Goal: Information Seeking & Learning: Learn about a topic

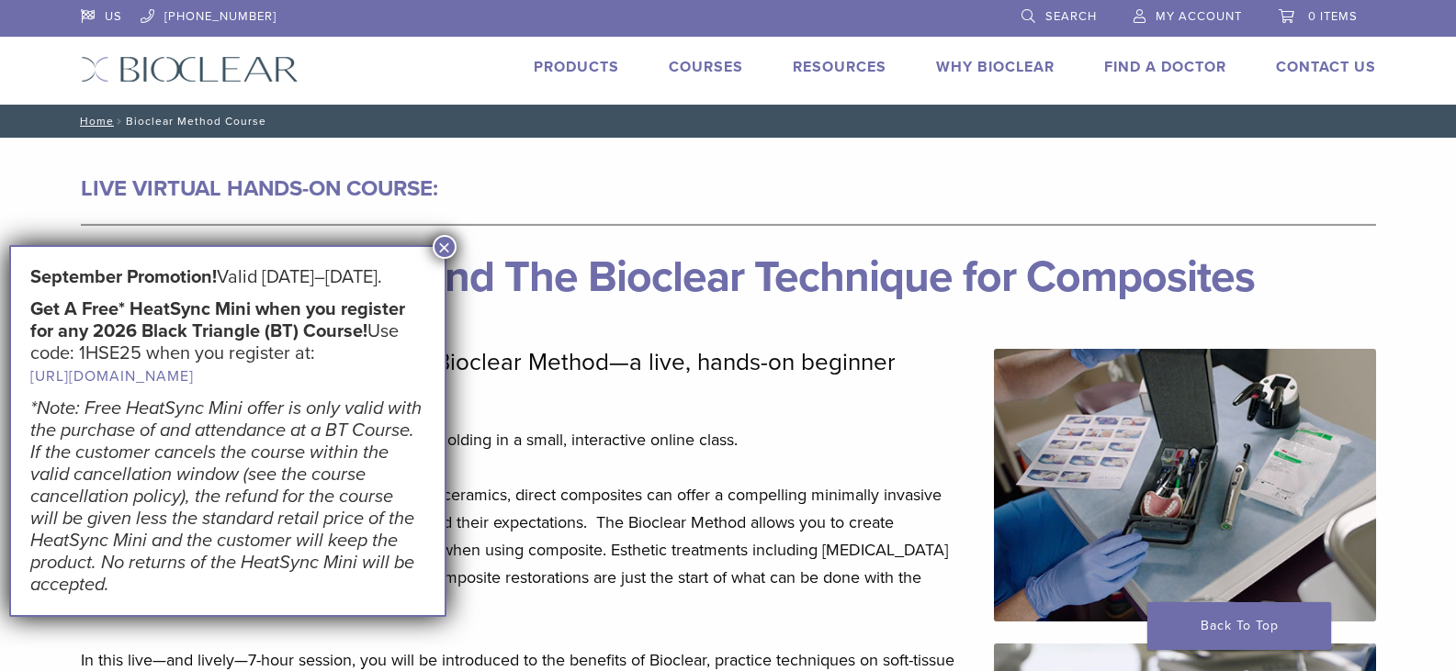
click at [441, 247] on button "×" at bounding box center [445, 247] width 24 height 24
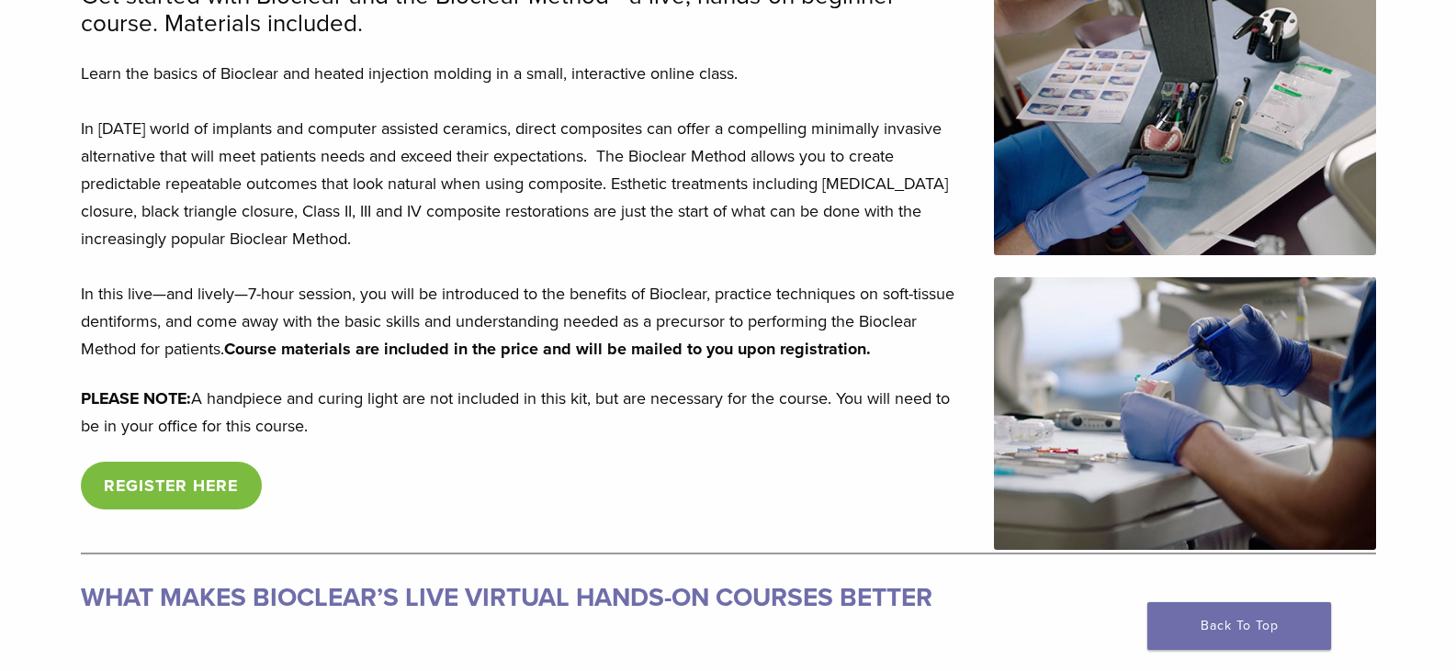
scroll to position [367, 0]
click at [260, 407] on p "PLEASE NOTE: A handpiece and curing light are not included in this kit, but are…" at bounding box center [526, 411] width 891 height 55
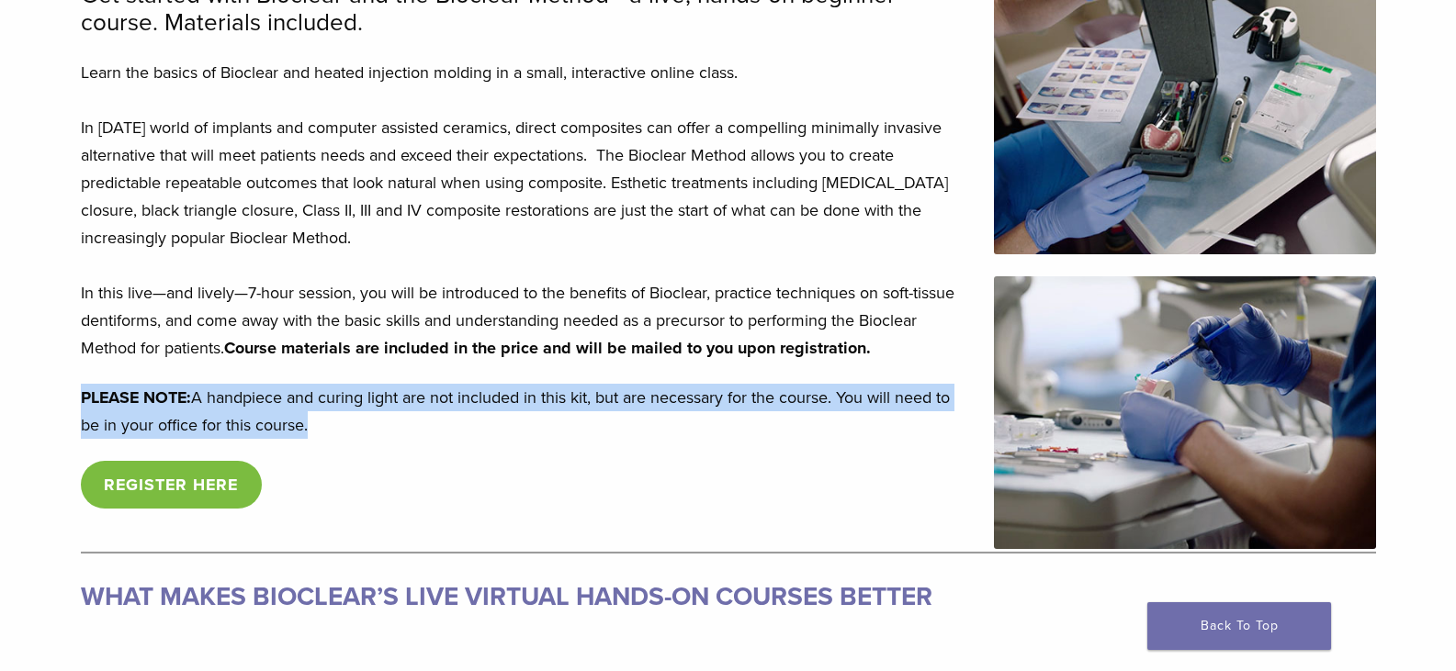
click at [260, 407] on p "PLEASE NOTE: A handpiece and curing light are not included in this kit, but are…" at bounding box center [526, 411] width 891 height 55
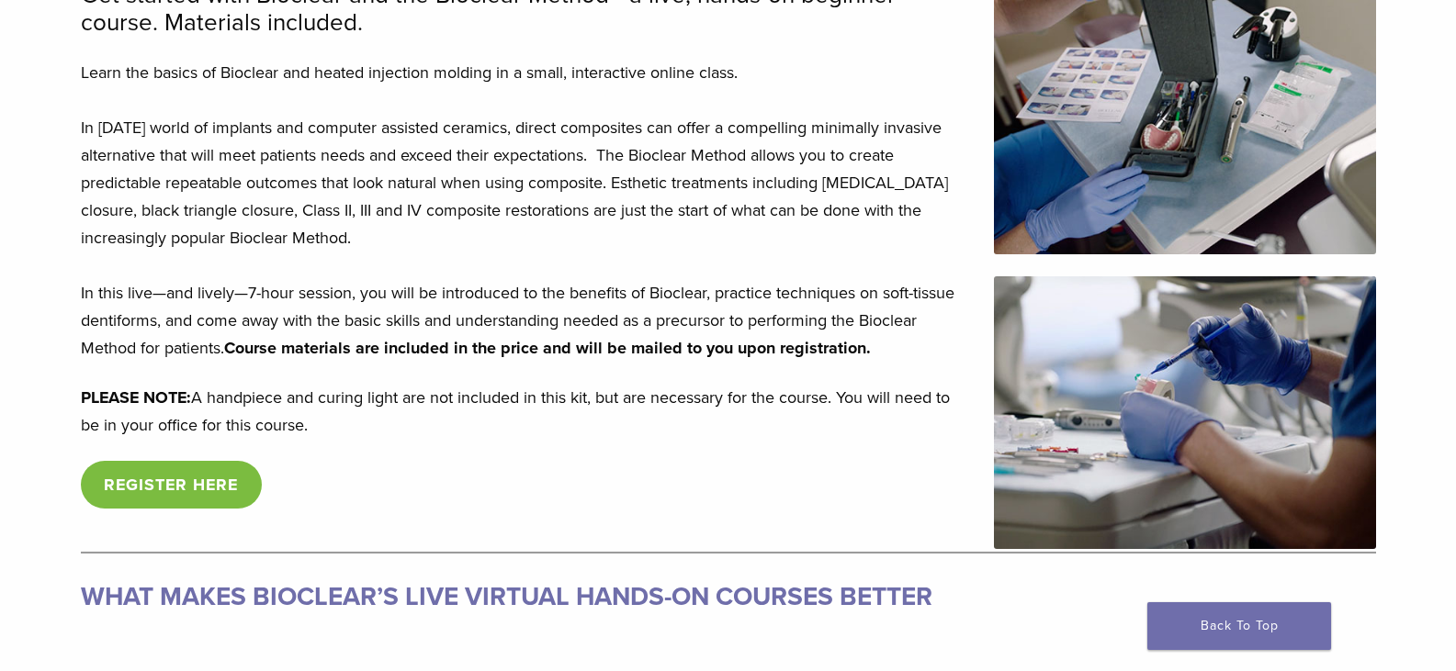
click at [569, 460] on div "Get started with Bioclear and the Bioclear Method—a live, hands-on beginner cou…" at bounding box center [526, 266] width 891 height 569
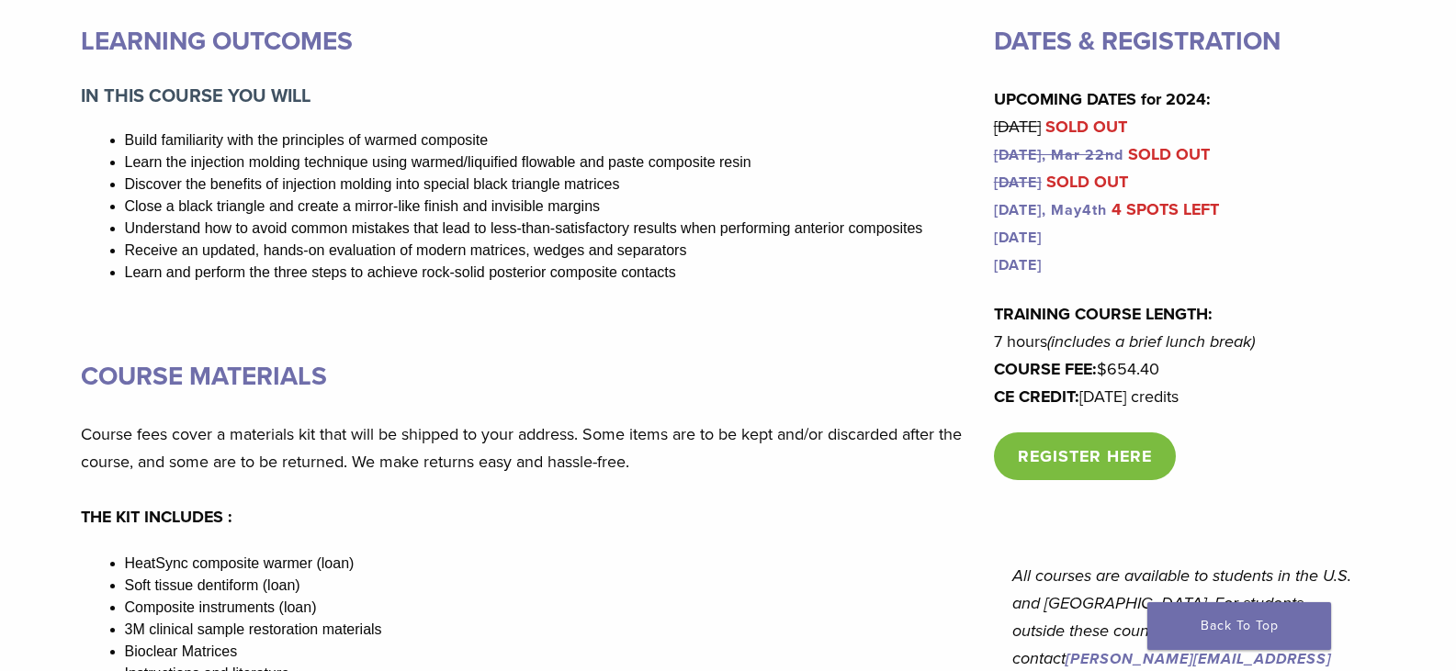
scroll to position [1837, 0]
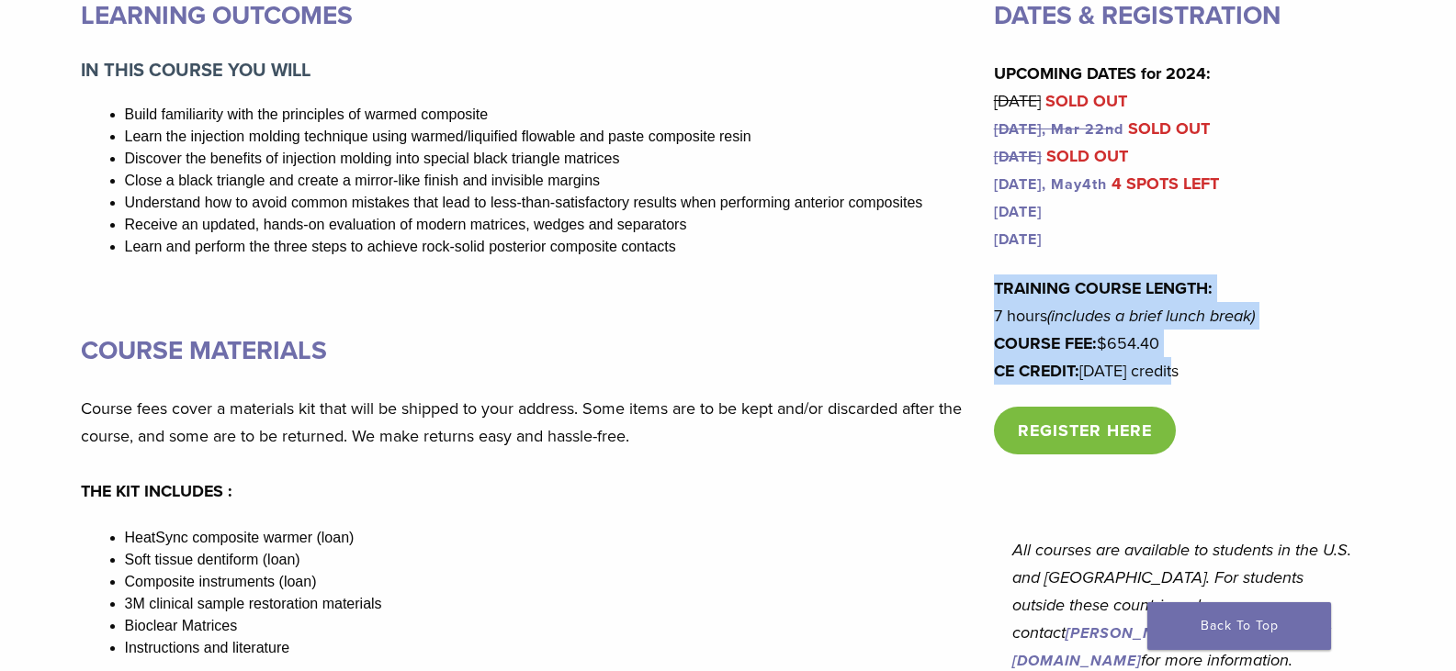
drag, startPoint x: 1177, startPoint y: 372, endPoint x: 986, endPoint y: 286, distance: 208.8
click at [986, 286] on div "LEARNING OUTCOMES IN THIS COURSE YOU WILL Build familiarity with the principles…" at bounding box center [728, 364] width 1295 height 740
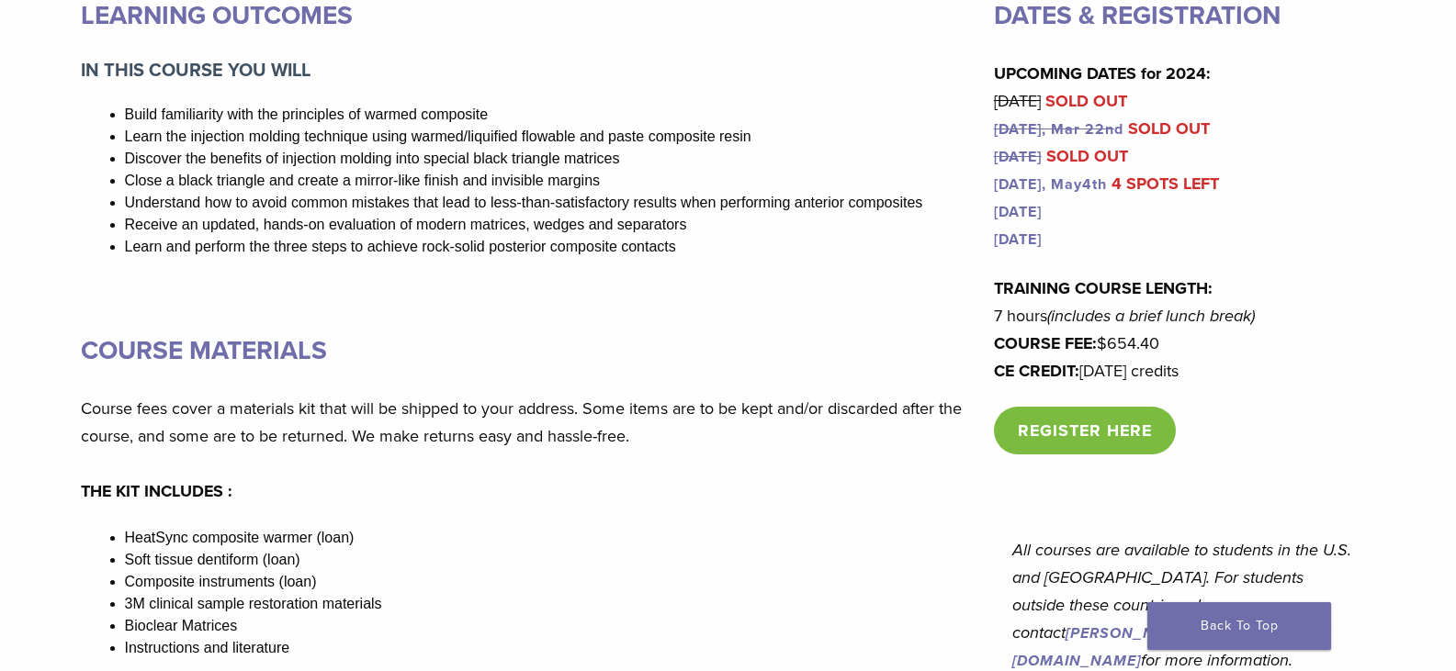
click at [662, 408] on p "Course fees cover a materials kit that will be shipped to your address. Some it…" at bounding box center [526, 450] width 891 height 110
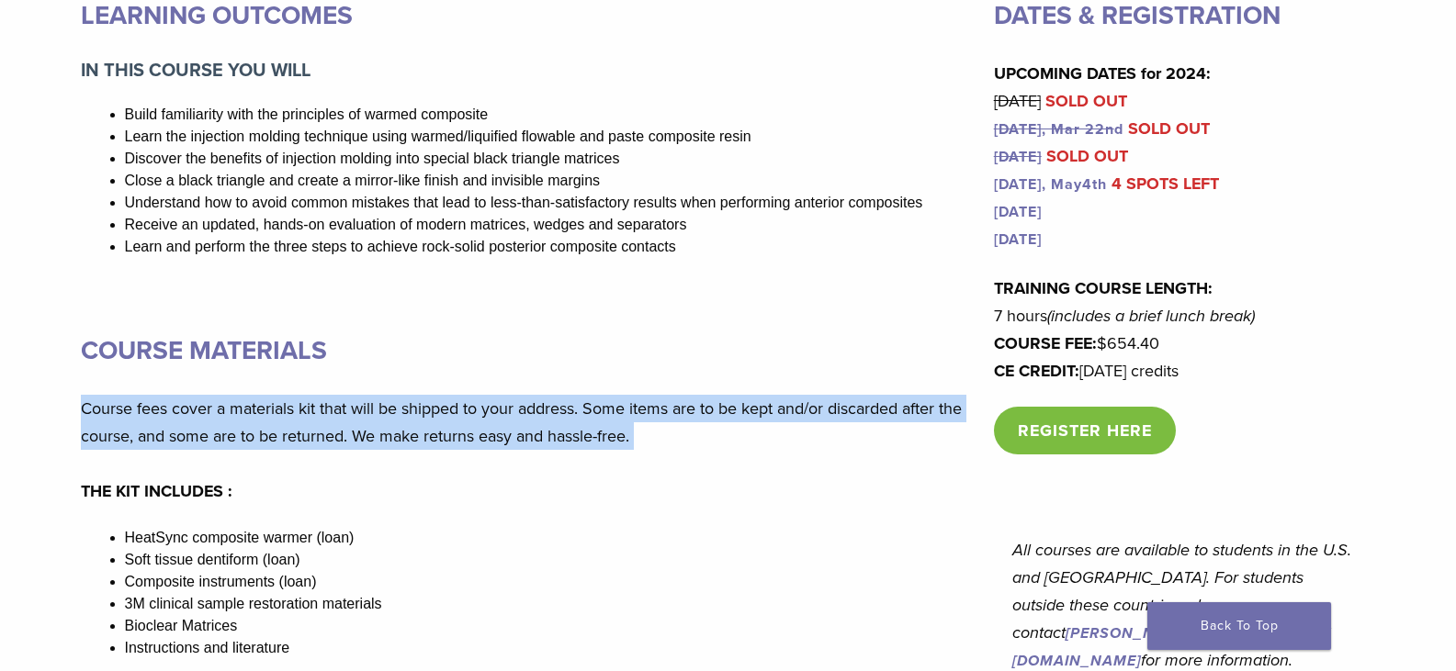
click at [662, 408] on p "Course fees cover a materials kit that will be shipped to your address. Some it…" at bounding box center [526, 450] width 891 height 110
click at [658, 461] on p "Course fees cover a materials kit that will be shipped to your address. Some it…" at bounding box center [526, 450] width 891 height 110
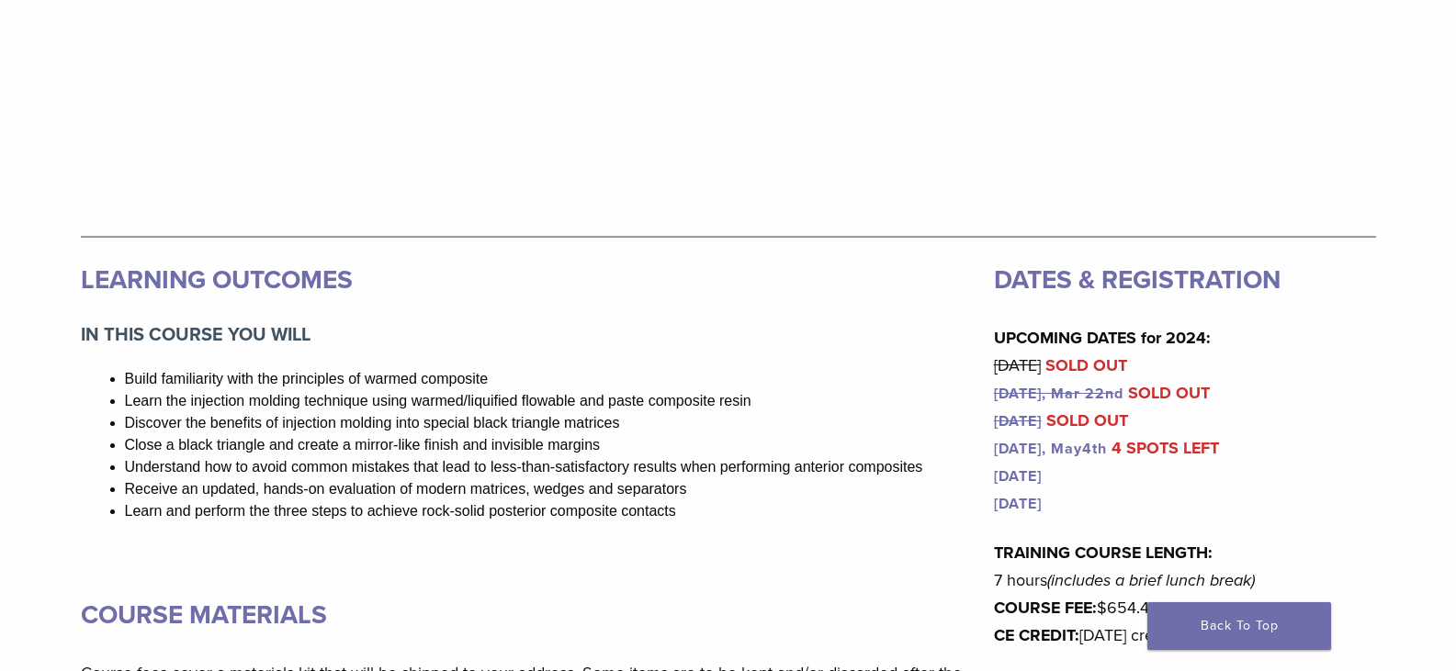
scroll to position [1578, 0]
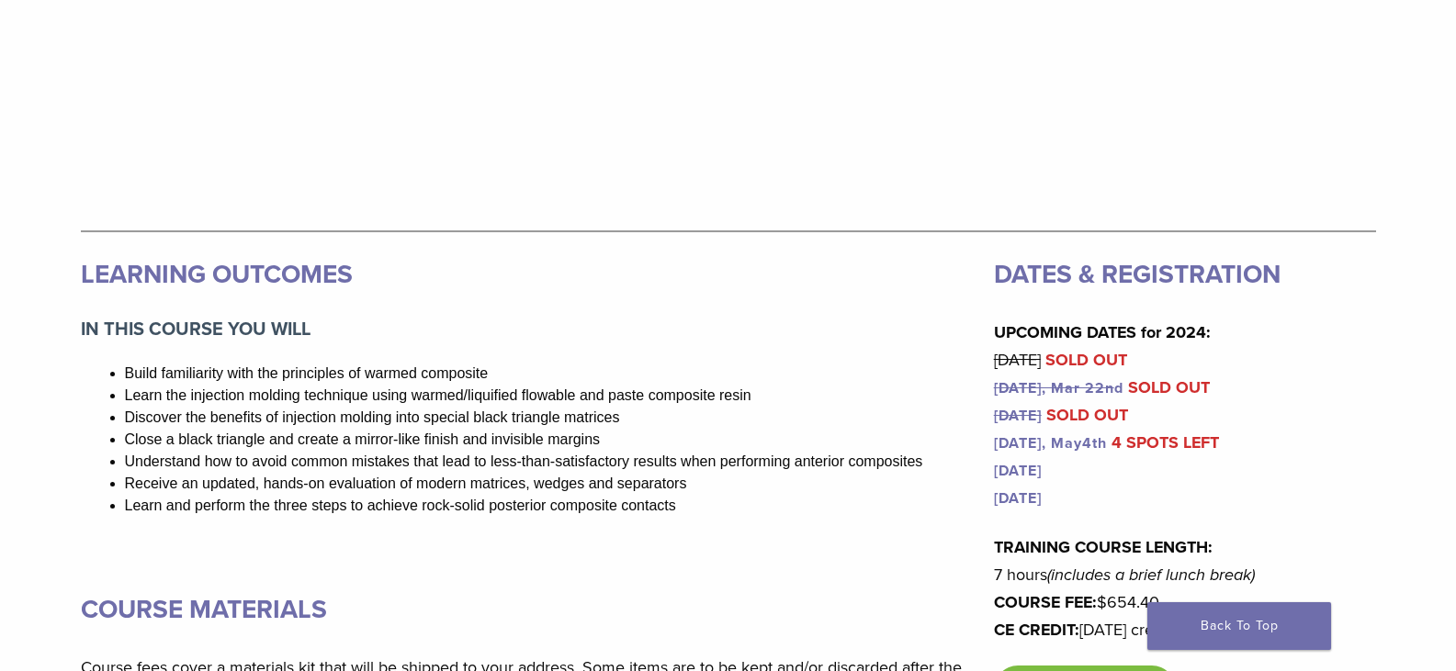
click at [584, 457] on li "Understand how to avoid common mistakes that lead to less-than-satisfactory res…" at bounding box center [548, 462] width 847 height 22
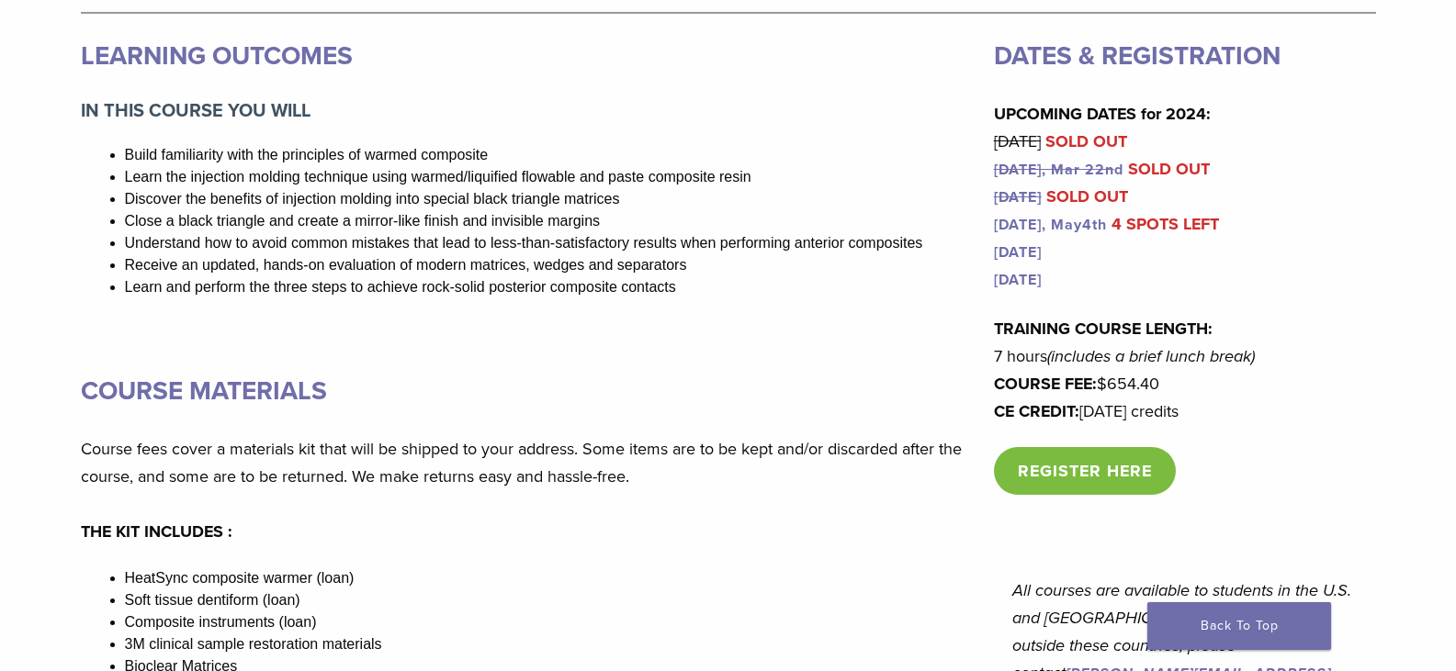
scroll to position [1854, 0]
